Goal: Information Seeking & Learning: Understand process/instructions

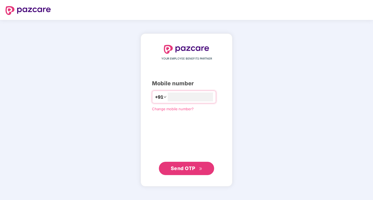
type input "**********"
click at [196, 166] on span "Send OTP" at bounding box center [187, 168] width 32 height 8
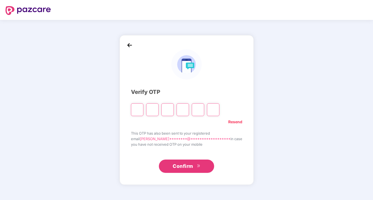
type input "*"
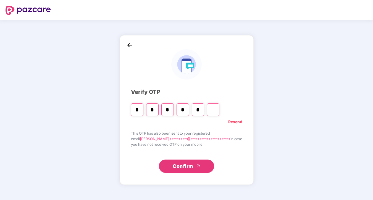
type input "*"
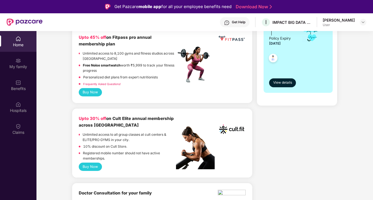
scroll to position [156, 0]
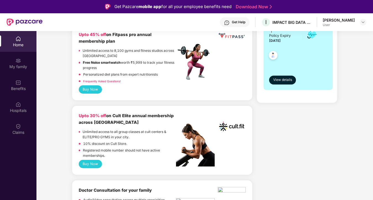
click at [85, 160] on button "Buy Now" at bounding box center [90, 164] width 23 height 8
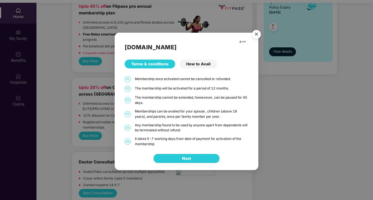
scroll to position [29, 0]
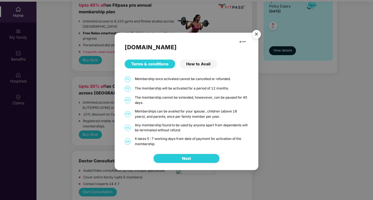
click at [185, 155] on button "Next" at bounding box center [186, 157] width 66 height 9
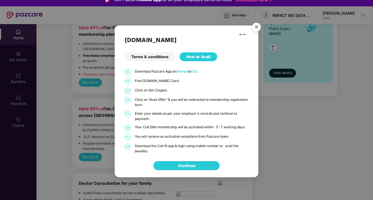
scroll to position [0, 0]
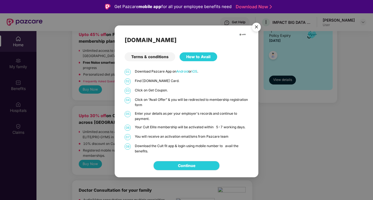
click at [253, 27] on img "Close" at bounding box center [256, 27] width 15 height 15
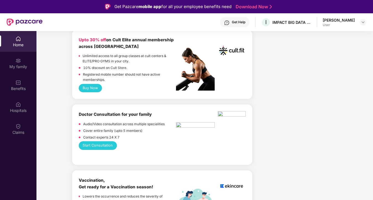
scroll to position [234, 0]
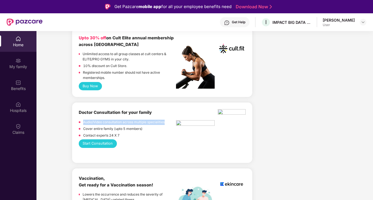
drag, startPoint x: 166, startPoint y: 117, endPoint x: 75, endPoint y: 121, distance: 90.5
click at [75, 120] on div "Doctor Consultation for your family Audio/Video consultation across multiple sp…" at bounding box center [162, 132] width 180 height 60
click at [127, 134] on div "Contact experts 24 X 7" at bounding box center [128, 136] width 98 height 7
drag, startPoint x: 130, startPoint y: 130, endPoint x: 77, endPoint y: 120, distance: 53.8
click at [77, 120] on div "Doctor Consultation for your family Audio/Video consultation across multiple sp…" at bounding box center [162, 132] width 180 height 60
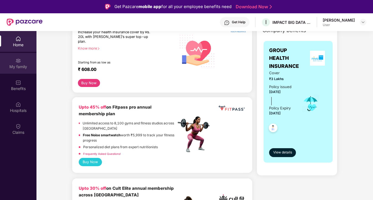
scroll to position [86, 0]
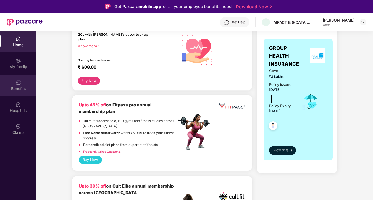
click at [17, 83] on img at bounding box center [18, 83] width 6 height 6
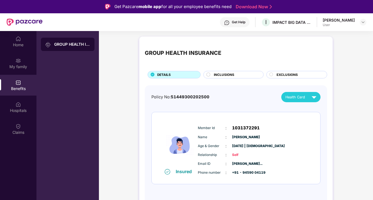
click at [208, 76] on circle at bounding box center [209, 74] width 4 height 4
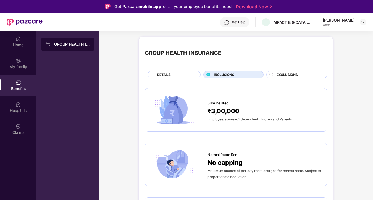
click at [273, 72] on div "EXCLUSIONS" at bounding box center [296, 74] width 61 height 7
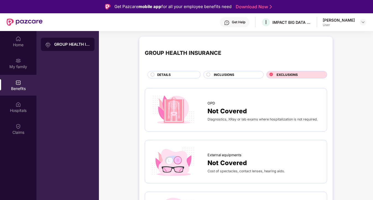
click at [220, 105] on div "OPD" at bounding box center [265, 102] width 114 height 8
click at [241, 108] on span "Not Covered" at bounding box center [227, 111] width 39 height 10
click at [243, 23] on div "Get Help" at bounding box center [239, 22] width 14 height 4
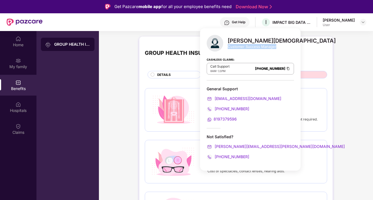
drag, startPoint x: 229, startPoint y: 48, endPoint x: 279, endPoint y: 52, distance: 49.9
click at [279, 52] on div "[PERSON_NAME] Customer Success Manager Cashless Claims: Call Support 8AM - 11PM…" at bounding box center [250, 99] width 101 height 142
click at [254, 58] on div "Cashless Claims: Call Support 8AM - 11PM [PHONE_NUMBER]" at bounding box center [250, 67] width 87 height 28
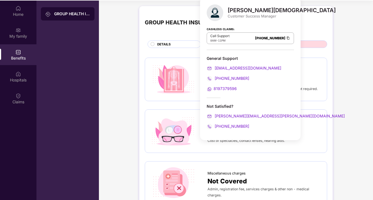
scroll to position [31, 0]
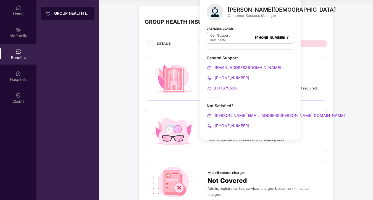
click at [323, 97] on div "OPD Not Covered Diagnostics, XRay or lab exams where hospitalization is not req…" at bounding box center [236, 78] width 182 height 43
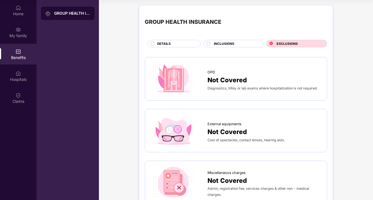
click at [257, 93] on div "OPD Not Covered Diagnostics, XRay or lab exams where hospitalization is not req…" at bounding box center [236, 79] width 171 height 32
drag, startPoint x: 207, startPoint y: 89, endPoint x: 302, endPoint y: 87, distance: 94.8
click at [302, 87] on span "Diagnostics, XRay or lab exams where hospitalization is not required." at bounding box center [263, 88] width 110 height 4
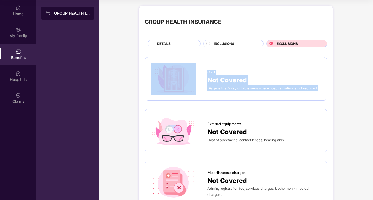
drag, startPoint x: 319, startPoint y: 90, endPoint x: 194, endPoint y: 85, distance: 125.6
click at [194, 85] on div "OPD Not Covered Diagnostics, XRay or lab exams where hospitalization is not req…" at bounding box center [236, 79] width 171 height 32
click at [209, 96] on div "OPD Not Covered Diagnostics, XRay or lab exams where hospitalization is not req…" at bounding box center [236, 78] width 182 height 43
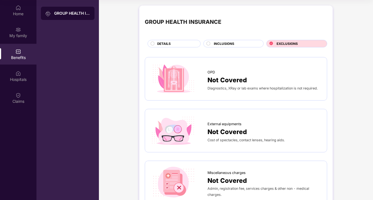
scroll to position [0, 0]
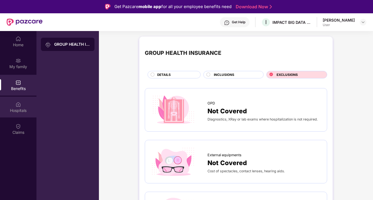
click at [27, 108] on div "Hospitals" at bounding box center [18, 111] width 36 height 6
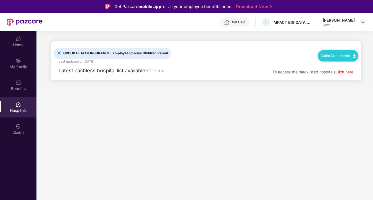
click at [157, 71] on link "here >>" at bounding box center [154, 70] width 19 height 6
